Goal: Check status: Check status

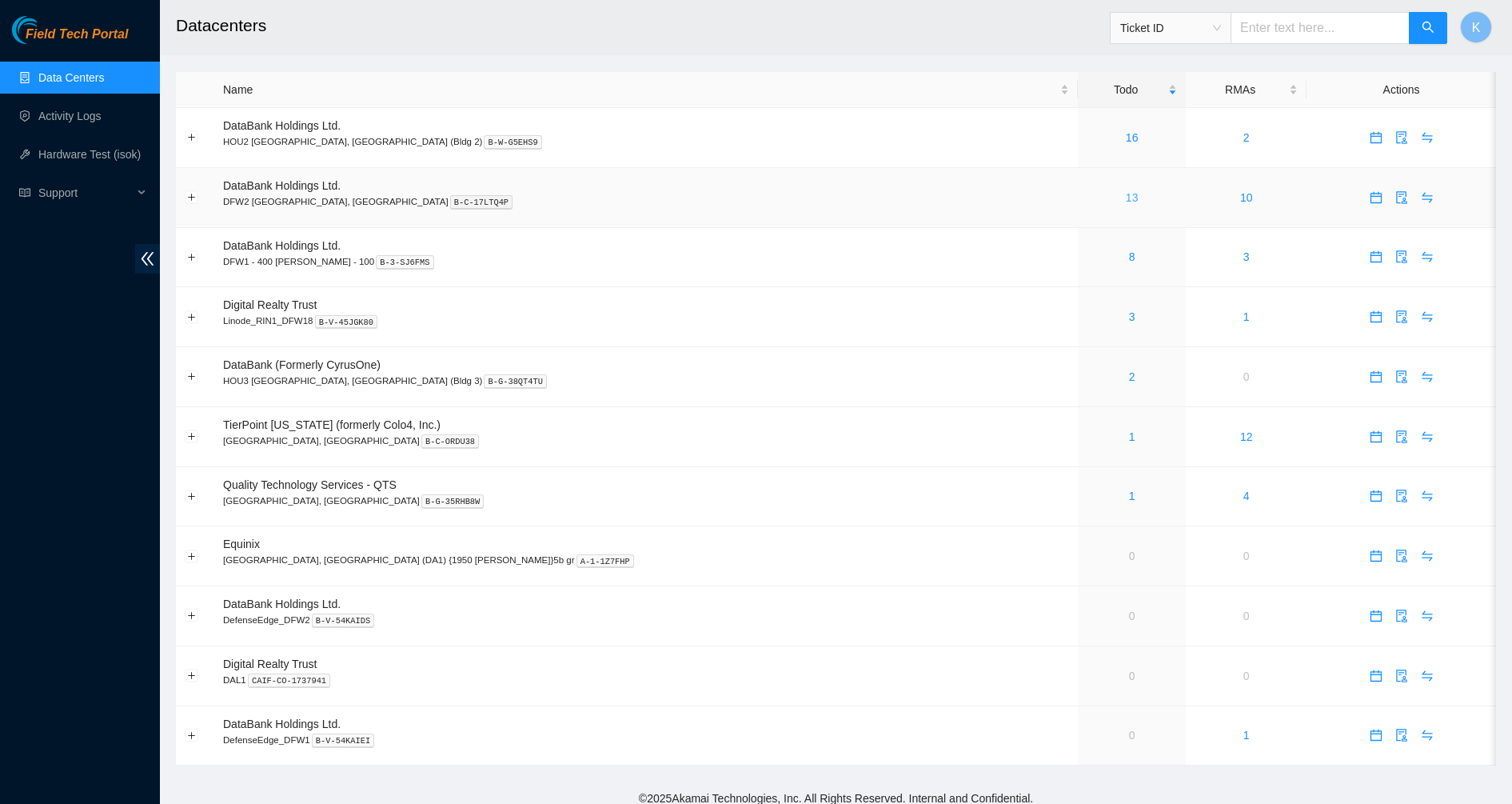
click at [1126, 201] on link "13" at bounding box center [1133, 197] width 13 height 13
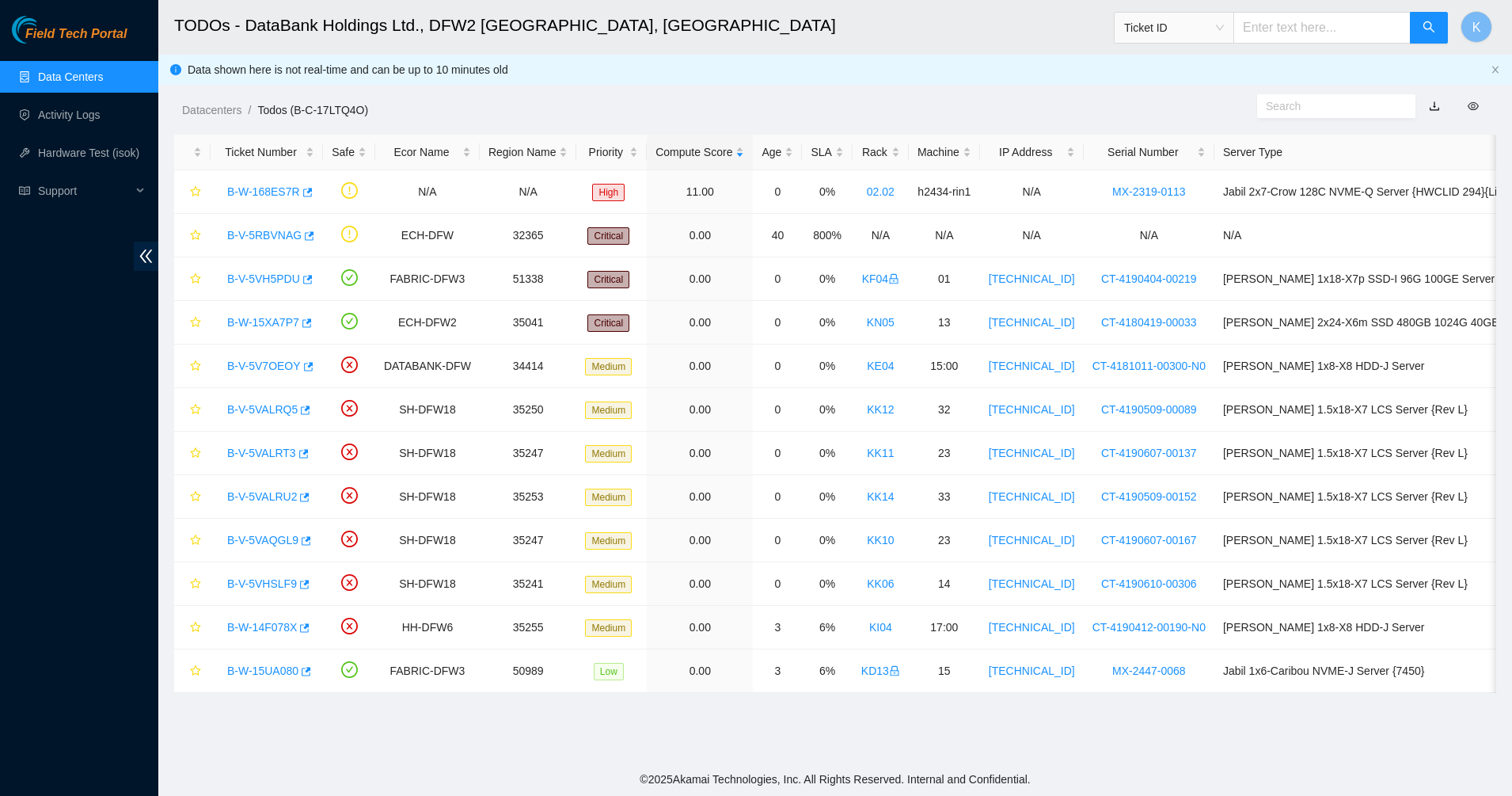
click at [464, 21] on h2 "TODOs - DataBank Holdings Ltd., DFW2 [GEOGRAPHIC_DATA], [GEOGRAPHIC_DATA]" at bounding box center [693, 25] width 1036 height 51
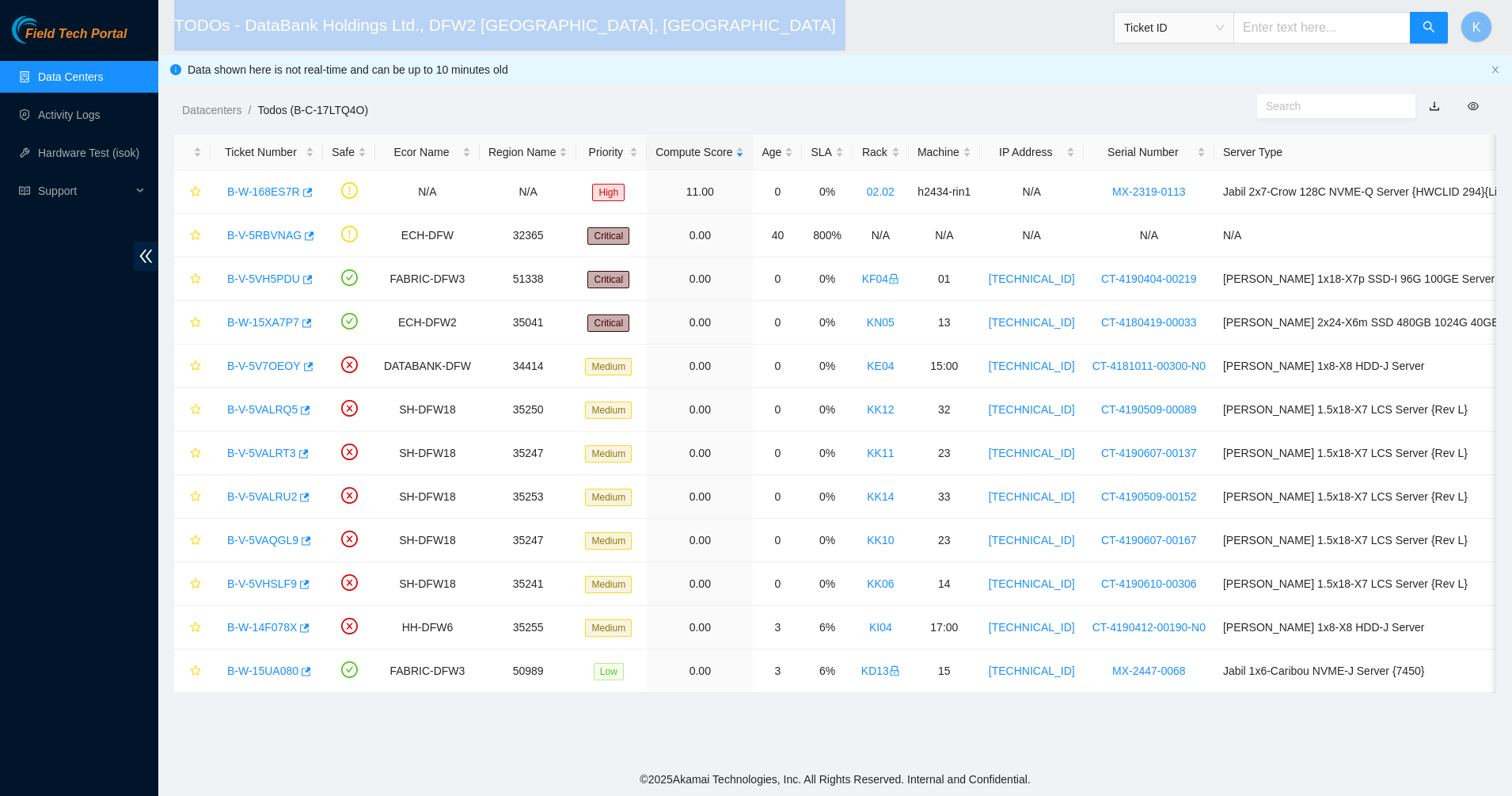
click at [464, 21] on h2 "TODOs - DataBank Holdings Ltd., DFW2 [GEOGRAPHIC_DATA], [GEOGRAPHIC_DATA]" at bounding box center [693, 25] width 1036 height 51
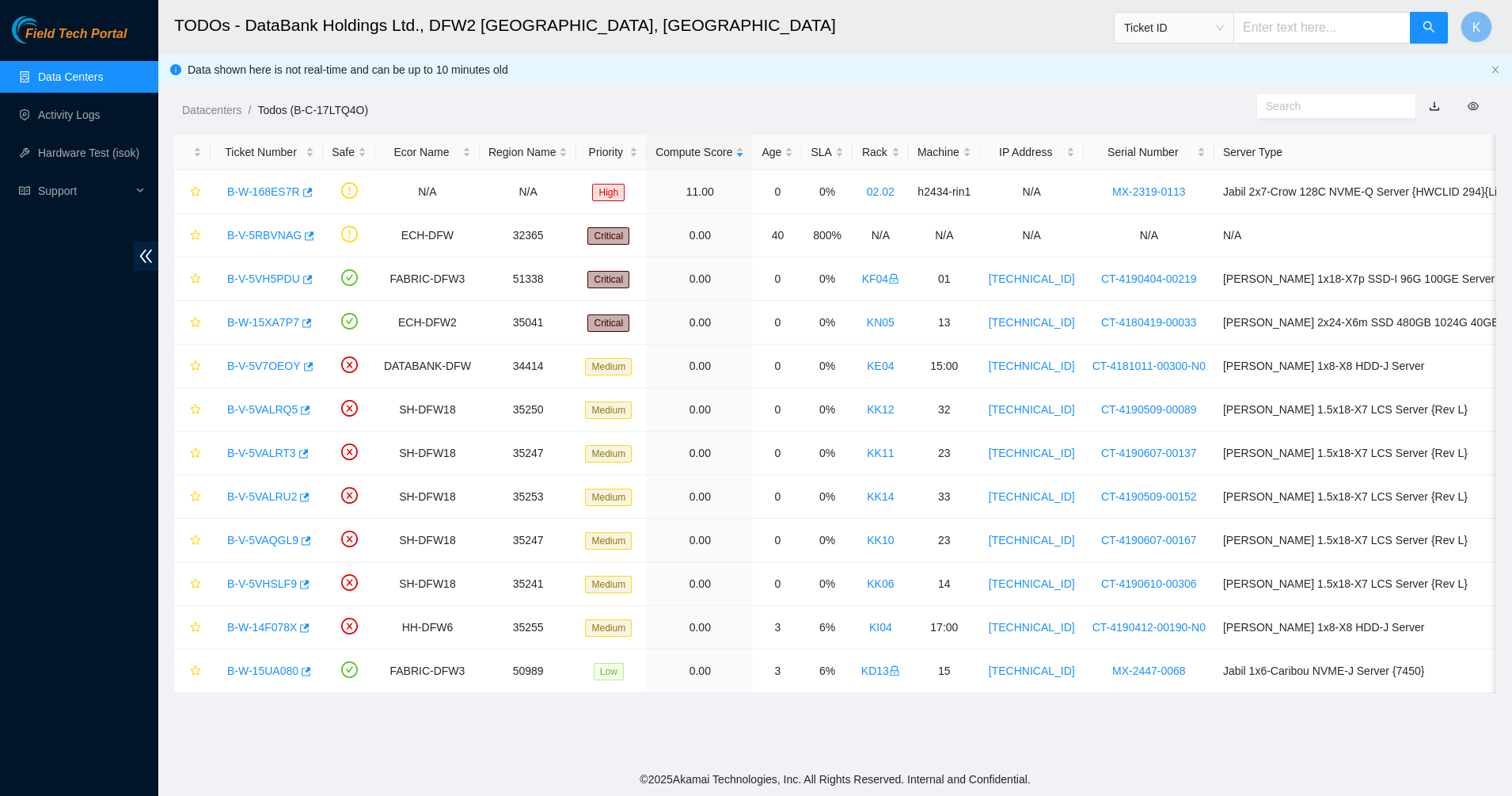
drag, startPoint x: 464, startPoint y: 21, endPoint x: 1122, endPoint y: 56, distance: 658.9
click at [1122, 56] on div "Datacenters / Todos (B-C-17LTQ4O) /" at bounding box center [666, 74] width 1016 height 89
click at [48, 74] on link "Data Centers" at bounding box center [71, 77] width 65 height 13
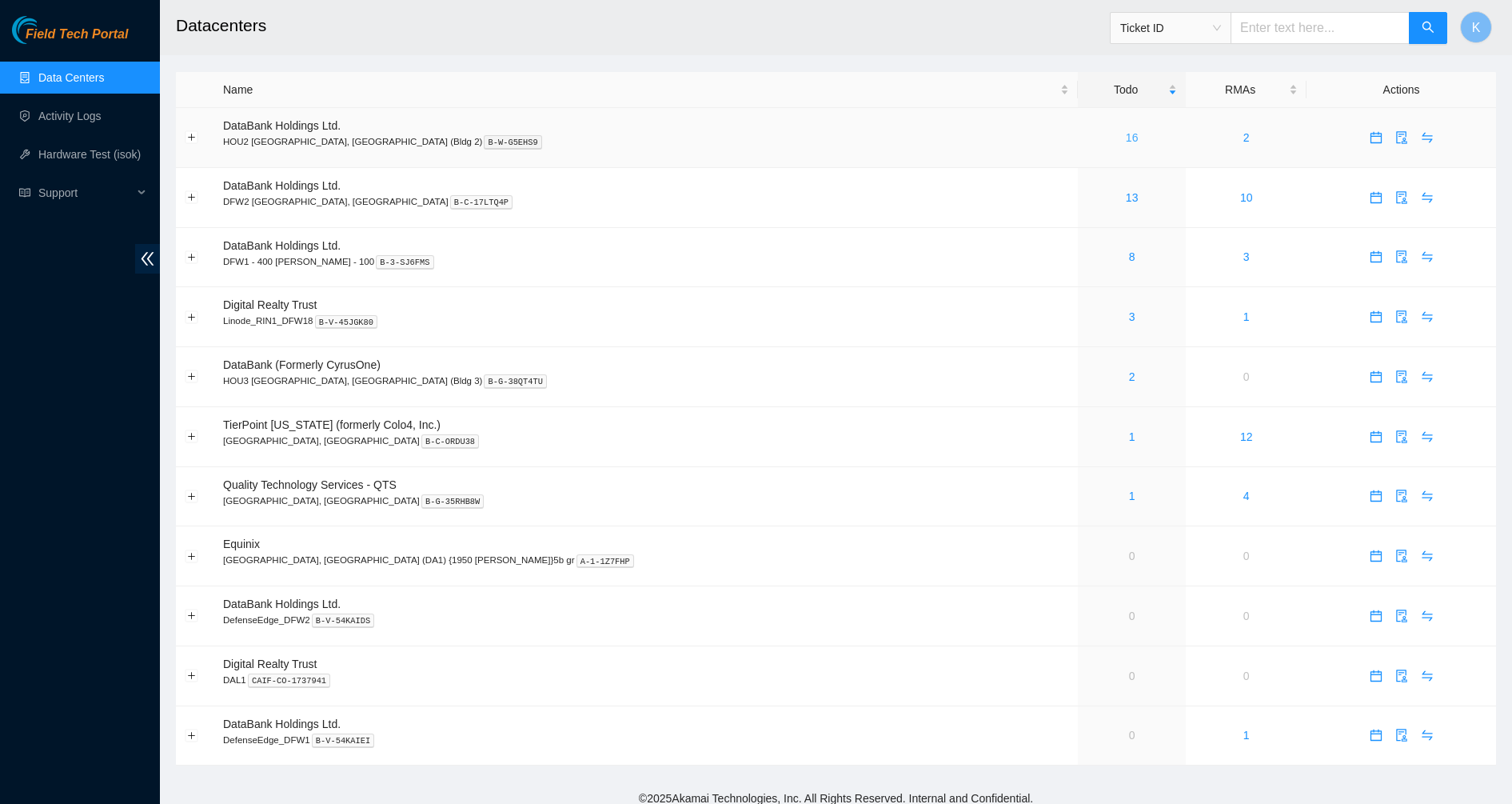
click at [1126, 132] on link "16" at bounding box center [1133, 138] width 13 height 13
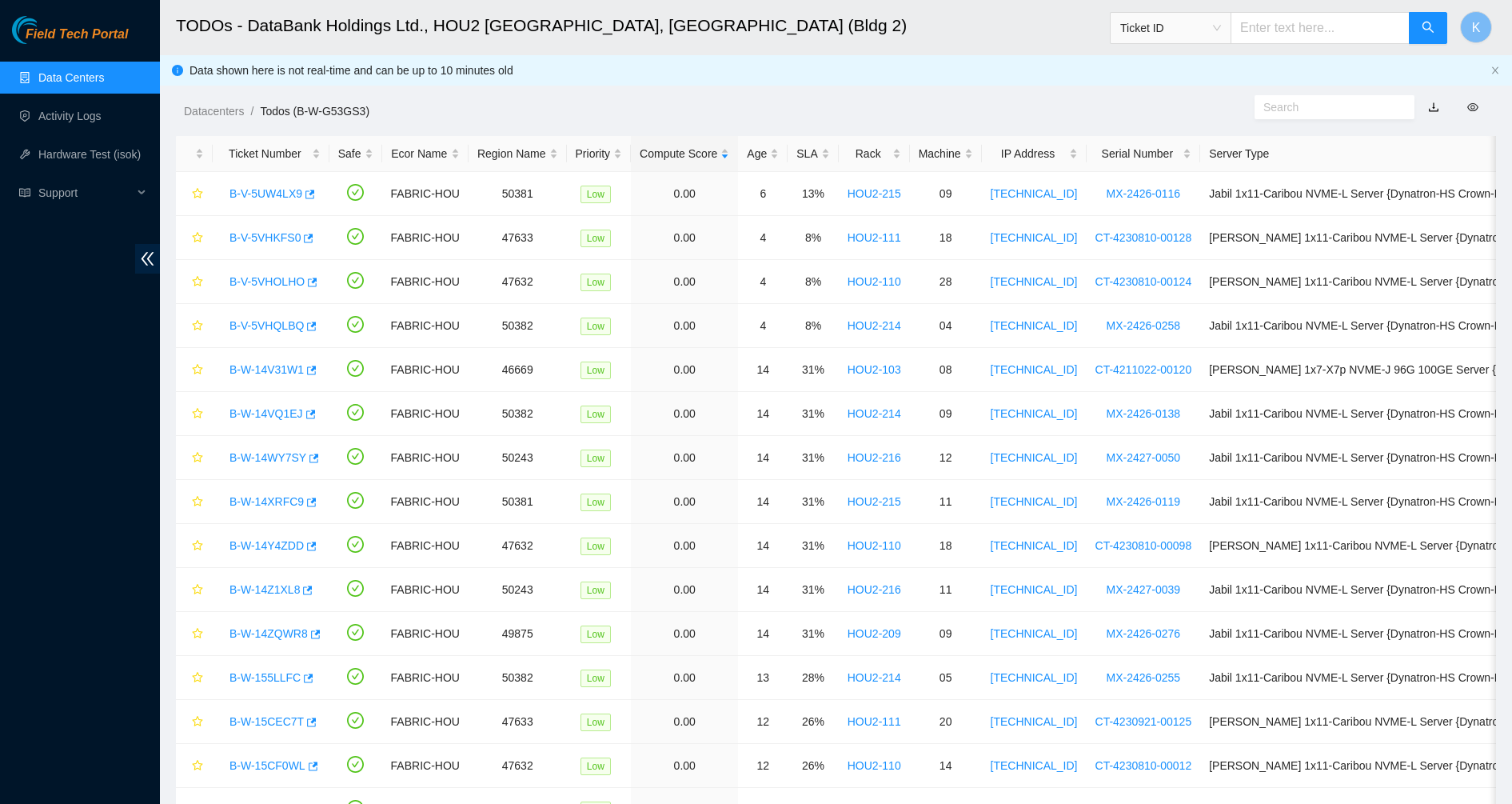
click at [85, 83] on link "Data Centers" at bounding box center [71, 78] width 66 height 13
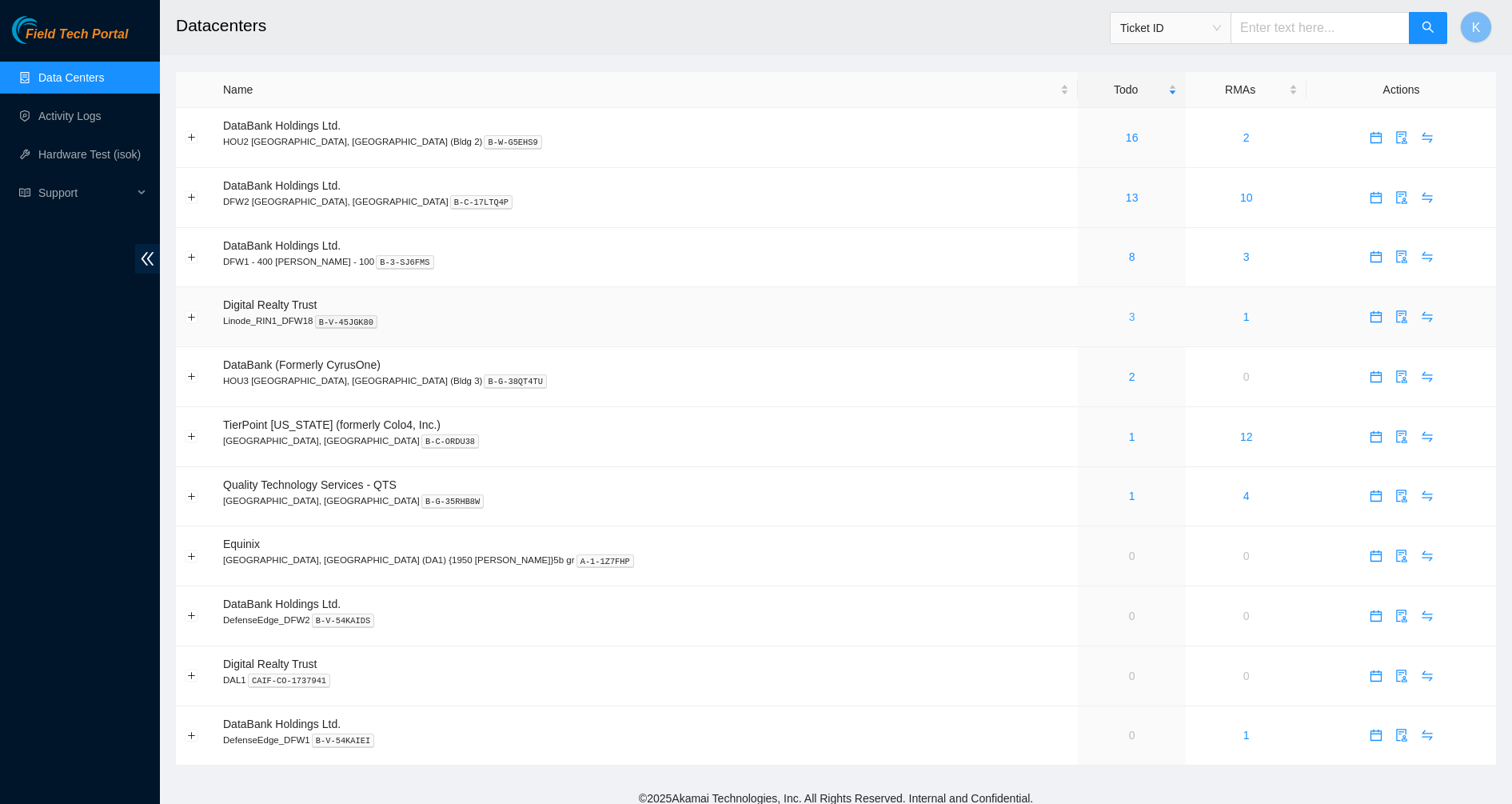
click at [1129, 321] on link "3" at bounding box center [1132, 317] width 6 height 13
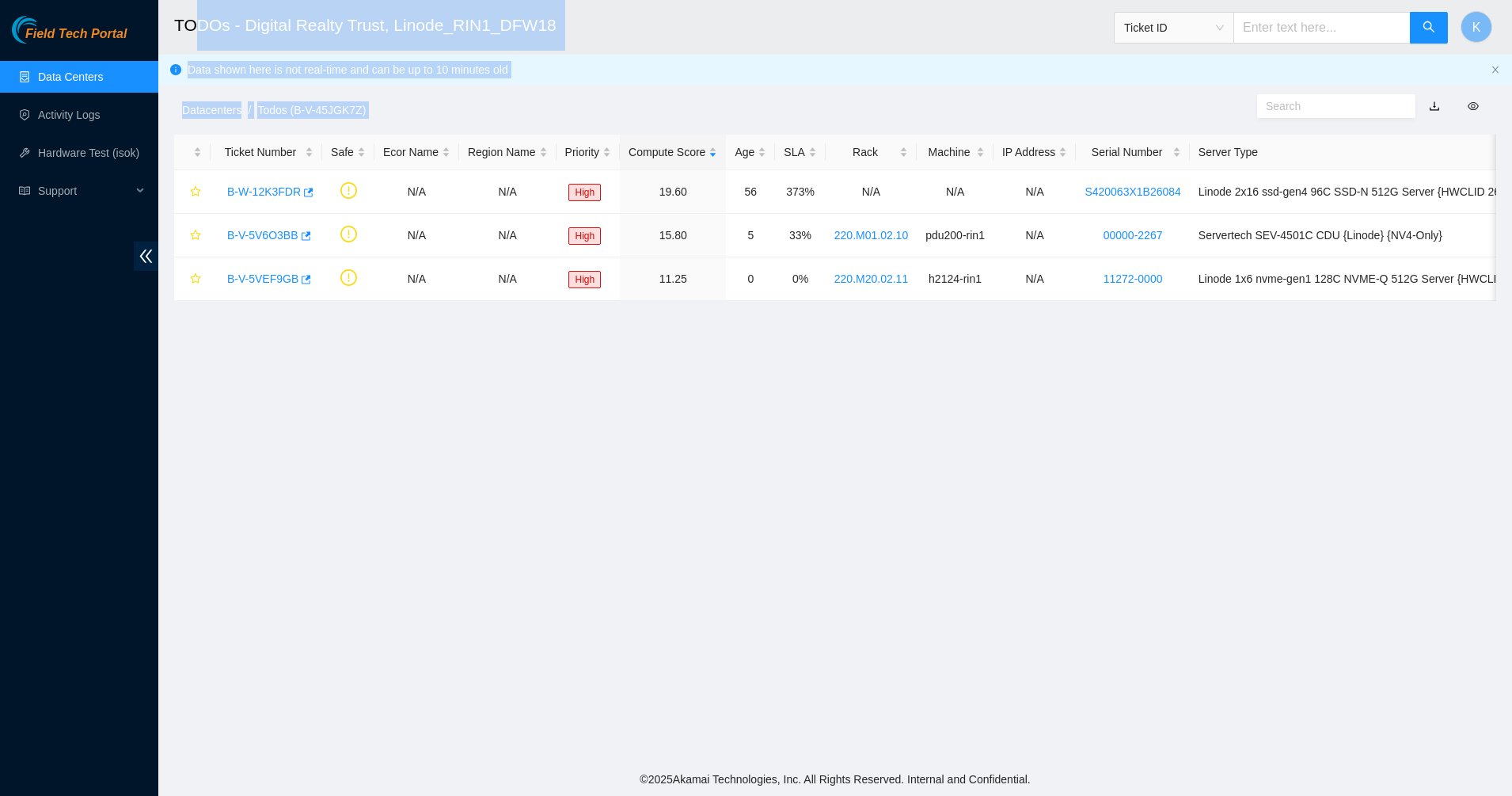
drag, startPoint x: 1390, startPoint y: 447, endPoint x: 192, endPoint y: 4, distance: 1277.3
click at [192, 4] on main "TODOs - Digital Realty Trust, Linode_RIN1_DFW18 Ticket ID K Data shown here is …" at bounding box center [835, 381] width 1354 height 763
drag, startPoint x: 192, startPoint y: 4, endPoint x: 514, endPoint y: 470, distance: 566.4
click at [503, 469] on main "TODOs - Digital Realty Trust, Linode_RIN1_DFW18 Ticket ID K Data shown here is …" at bounding box center [835, 381] width 1354 height 763
click at [803, 448] on main "TODOs - Digital Realty Trust, Linode_RIN1_DFW18 Ticket ID K Data shown here is …" at bounding box center [835, 381] width 1354 height 763
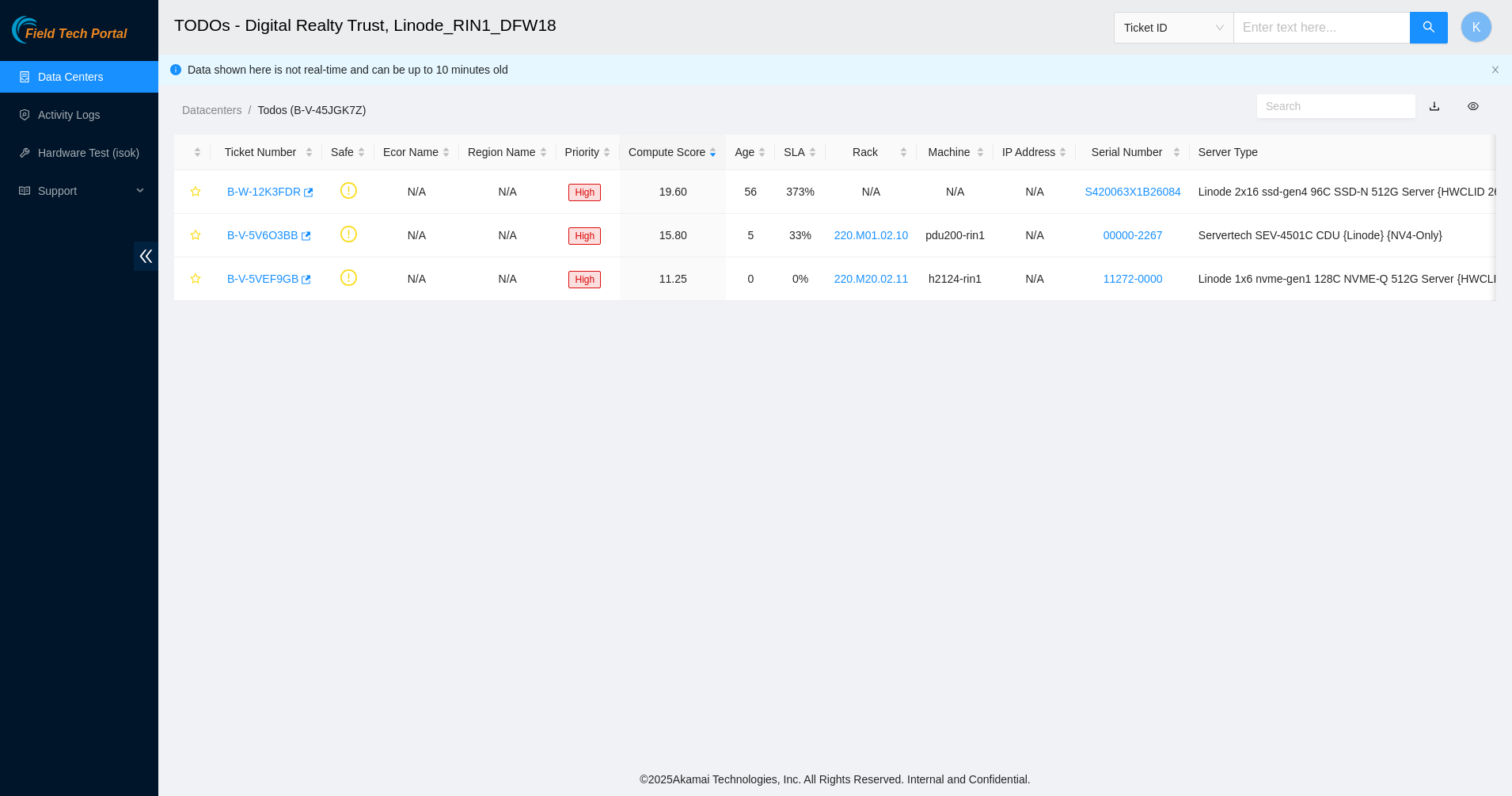
click at [912, 441] on main "TODOs - Digital Realty Trust, Linode_RIN1_DFW18 Ticket ID K Data shown here is …" at bounding box center [835, 381] width 1354 height 763
click at [411, 595] on main "TODOs - Digital Realty Trust, Linode_RIN1_DFW18 Ticket ID K Data shown here is …" at bounding box center [835, 381] width 1354 height 763
click at [1335, 23] on input "text" at bounding box center [1322, 27] width 177 height 32
click at [46, 71] on link "Data Centers" at bounding box center [71, 77] width 65 height 13
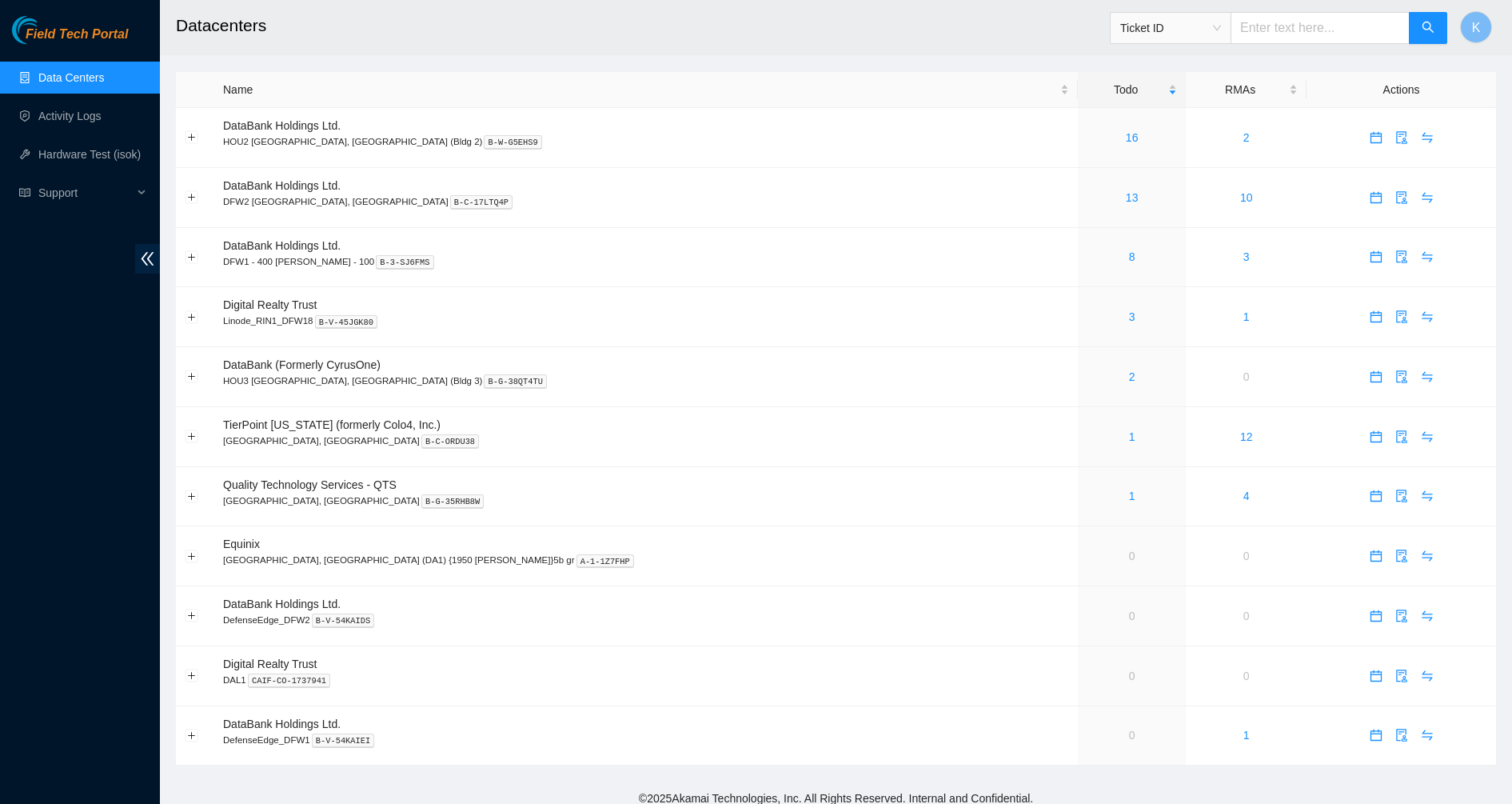
click at [1293, 25] on input "text" at bounding box center [1320, 27] width 179 height 32
paste input "B-V-5VHSLF9"
type input "B-V-5VHSLF9"
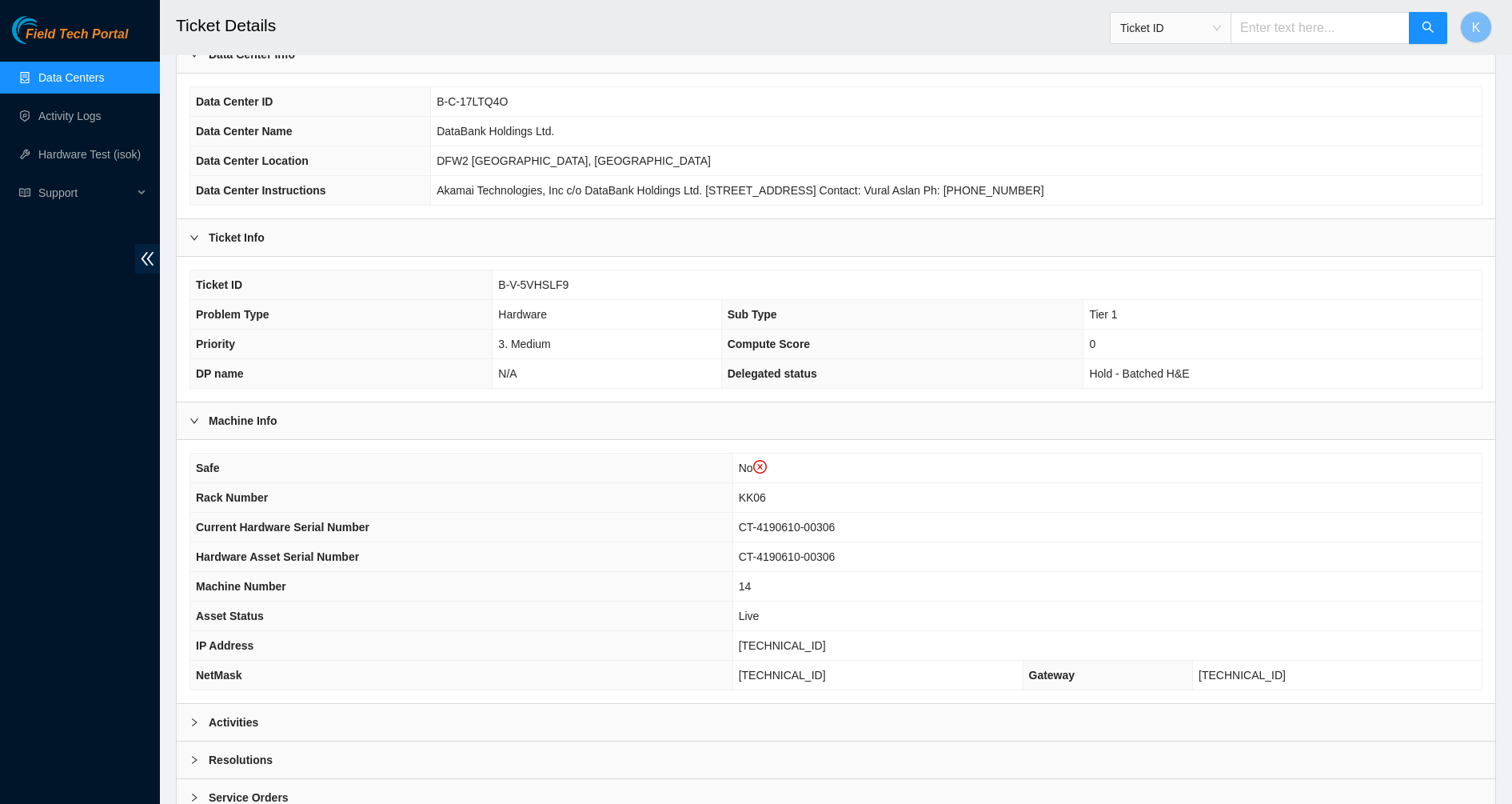
scroll to position [224, 0]
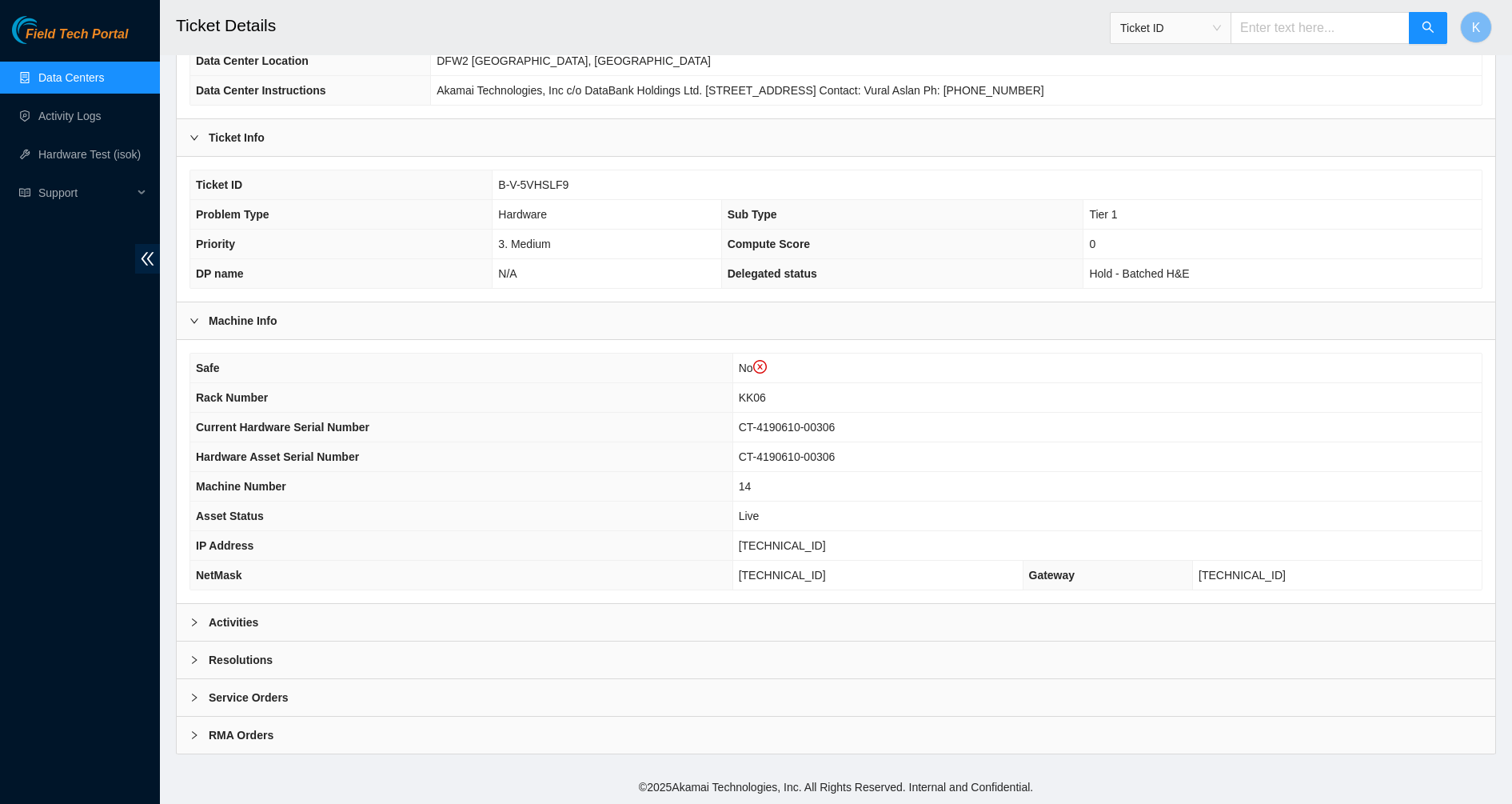
click at [206, 621] on div at bounding box center [198, 621] width 19 height 17
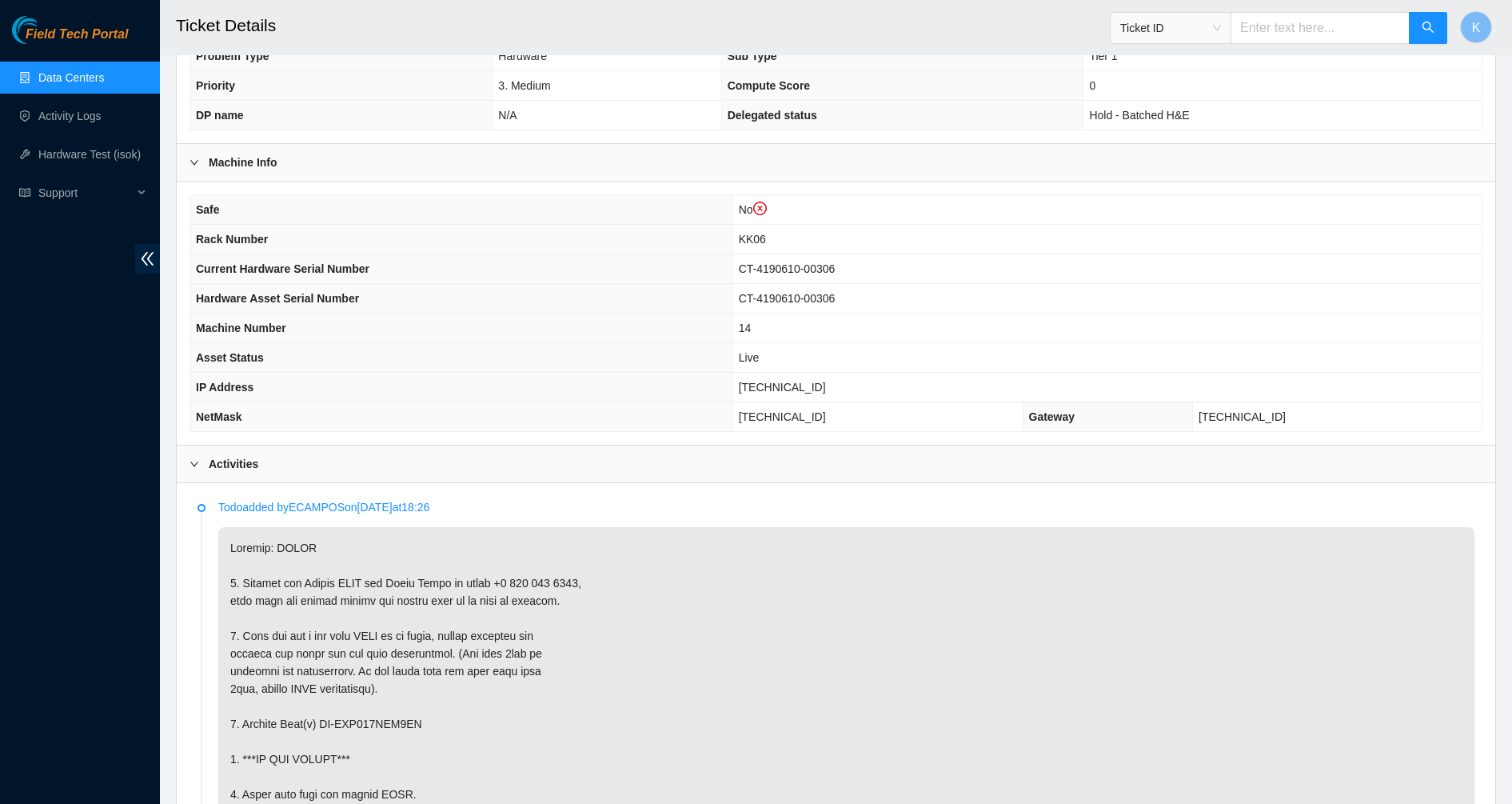
scroll to position [624, 0]
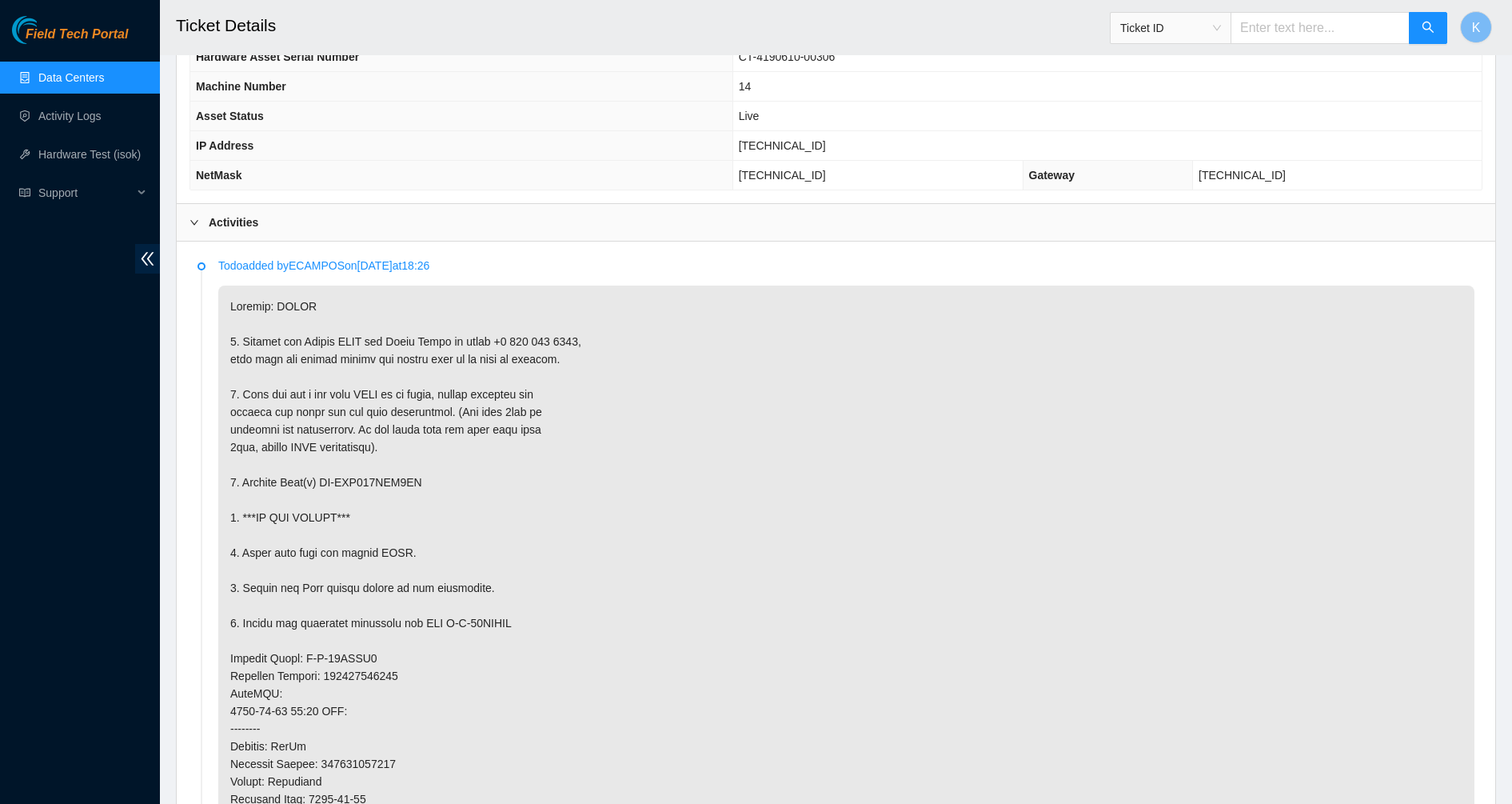
click at [323, 267] on p "Todo added by ECAMPOS on [DATE] 18:26" at bounding box center [846, 265] width 1256 height 17
copy p "ECAMPOS"
click at [313, 266] on p "Todo added by ECAMPOS on [DATE] 18:26" at bounding box center [846, 265] width 1256 height 17
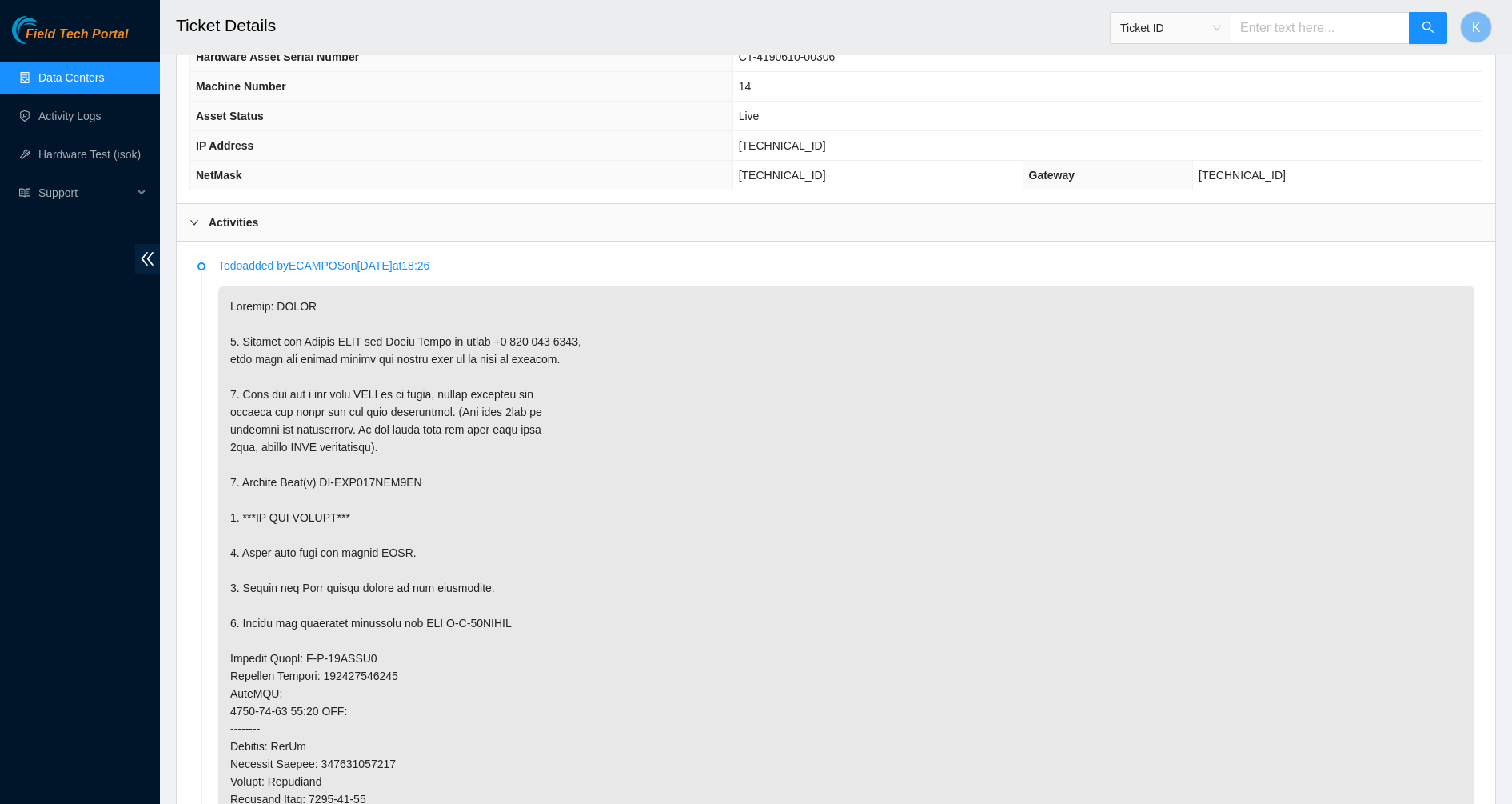
click at [676, 535] on p at bounding box center [846, 693] width 1256 height 816
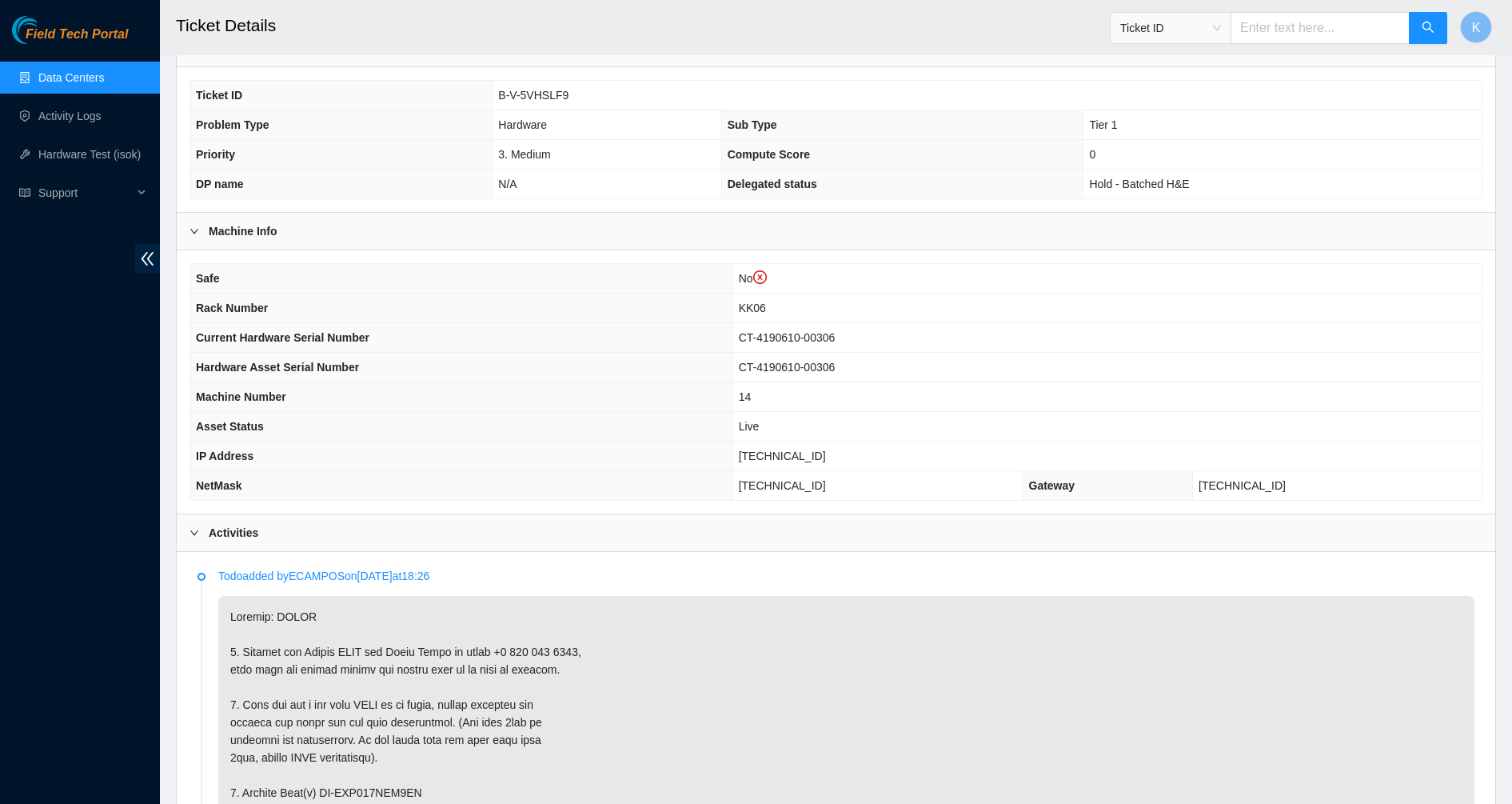
scroll to position [0, 0]
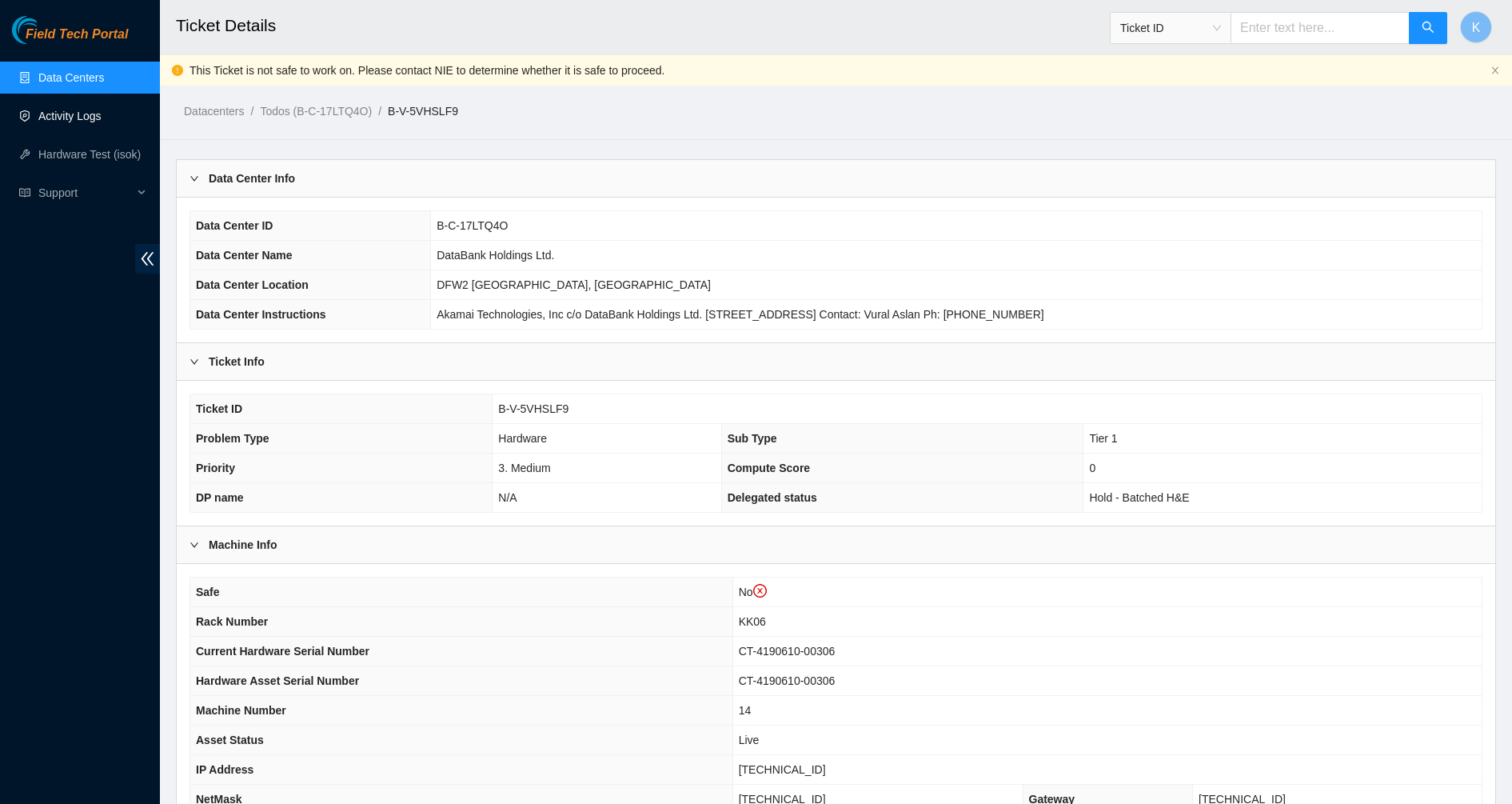
click at [86, 112] on link "Activity Logs" at bounding box center [69, 116] width 63 height 13
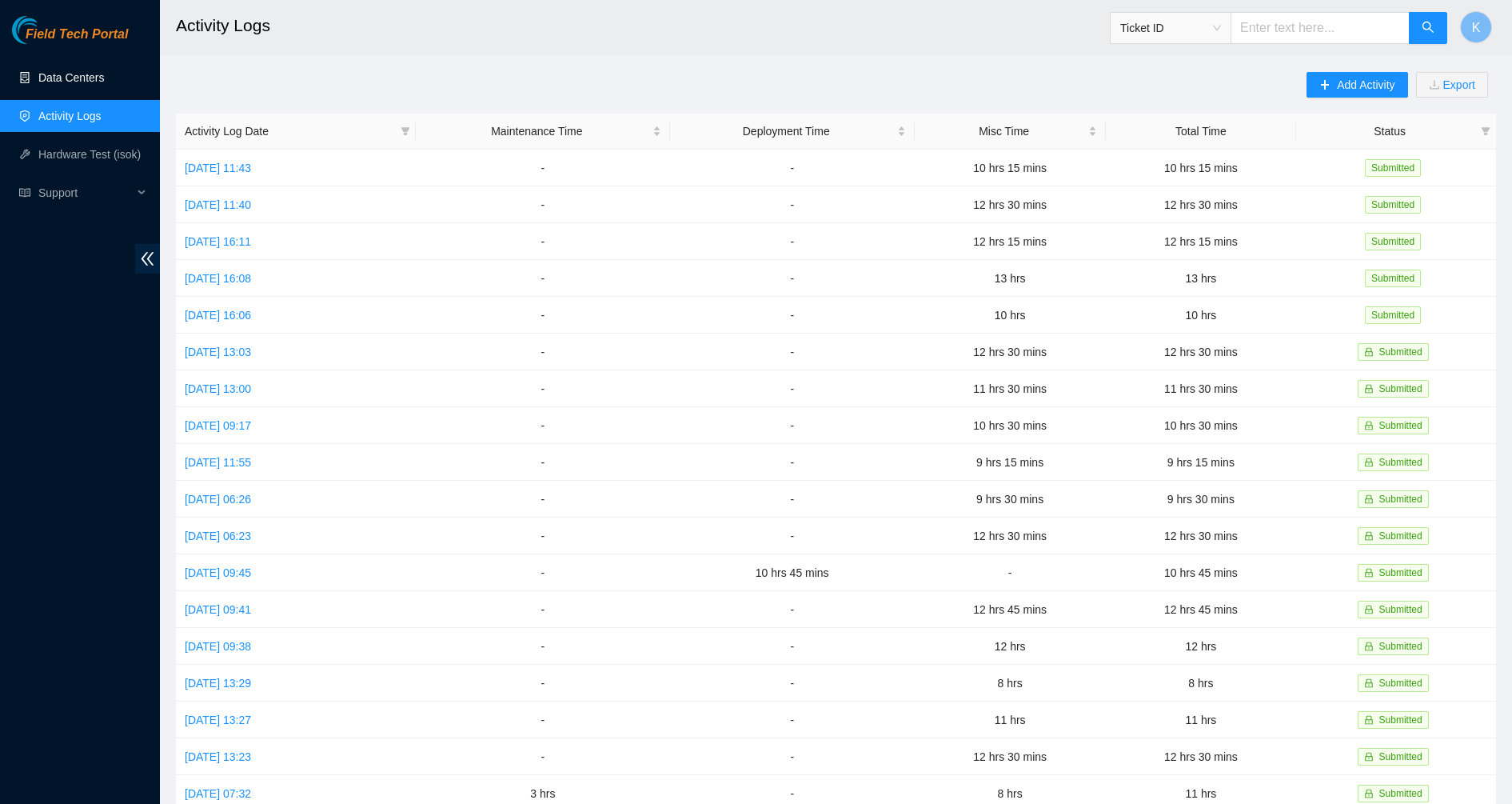
click at [97, 83] on link "Data Centers" at bounding box center [71, 78] width 66 height 13
